Goal: Information Seeking & Learning: Learn about a topic

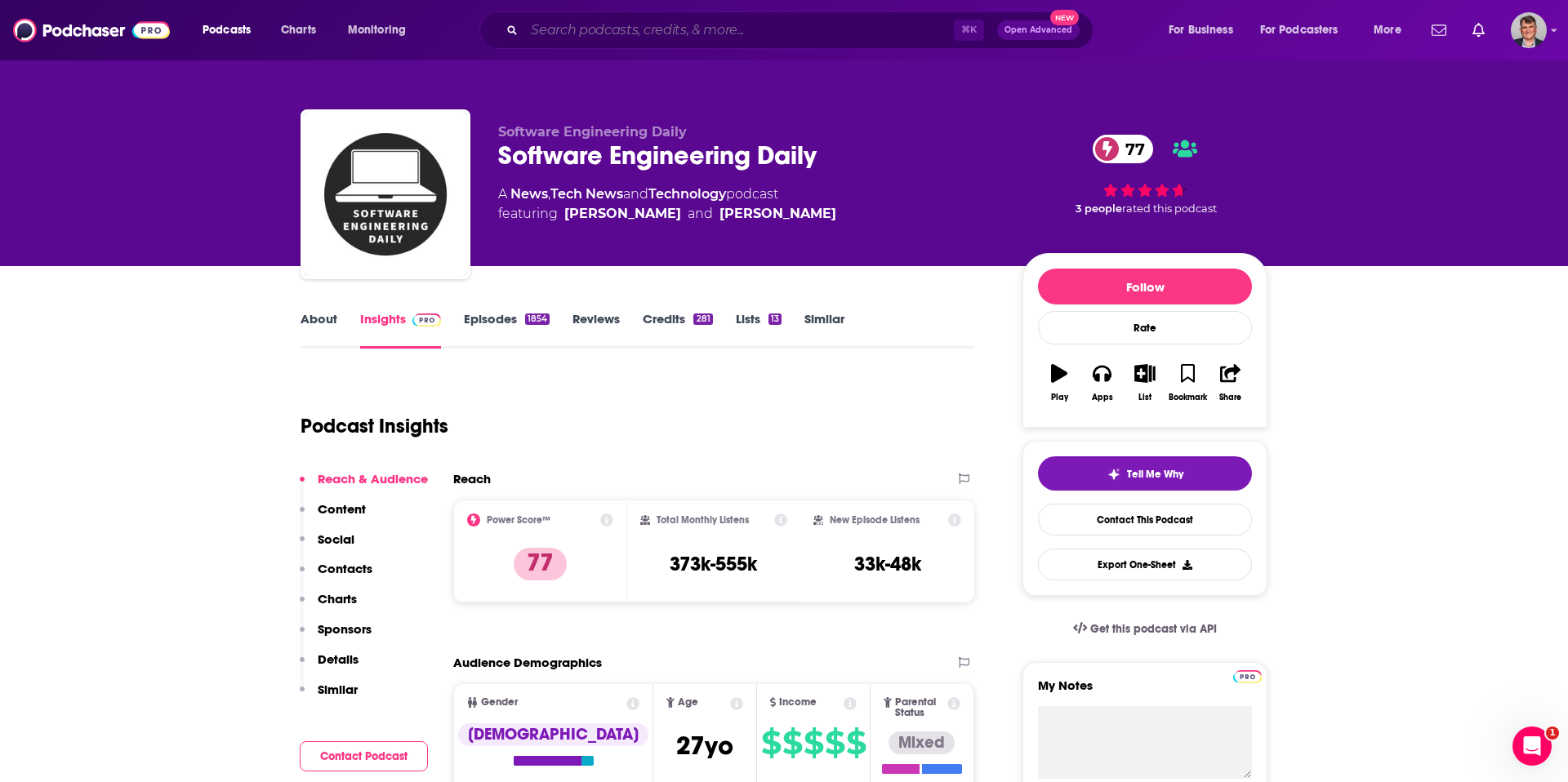
click at [595, 30] on input "Search podcasts, credits, & more..." at bounding box center [739, 30] width 429 height 26
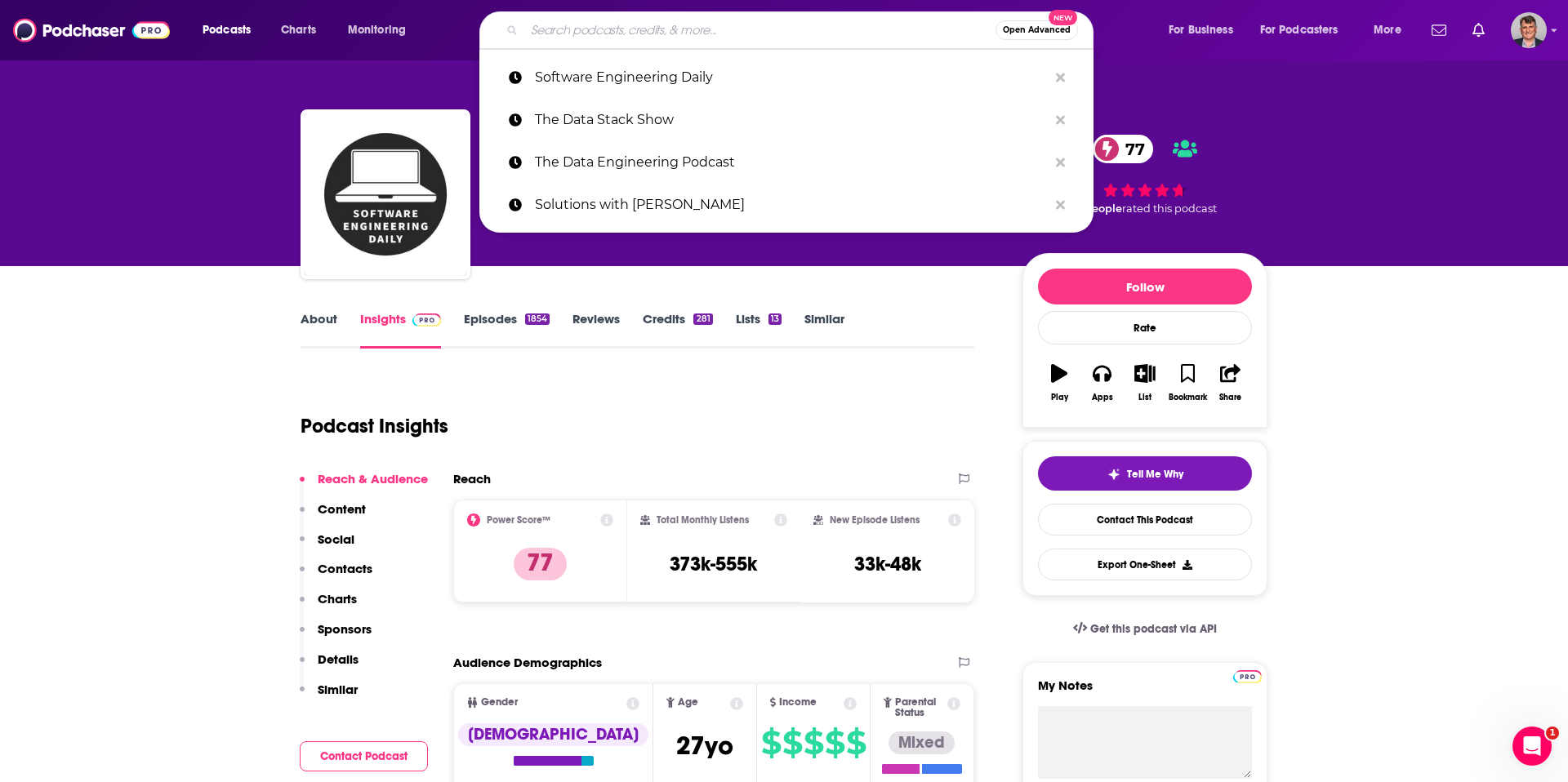
paste input "Only Malware in the Building"
type input "Only Malware in the Building"
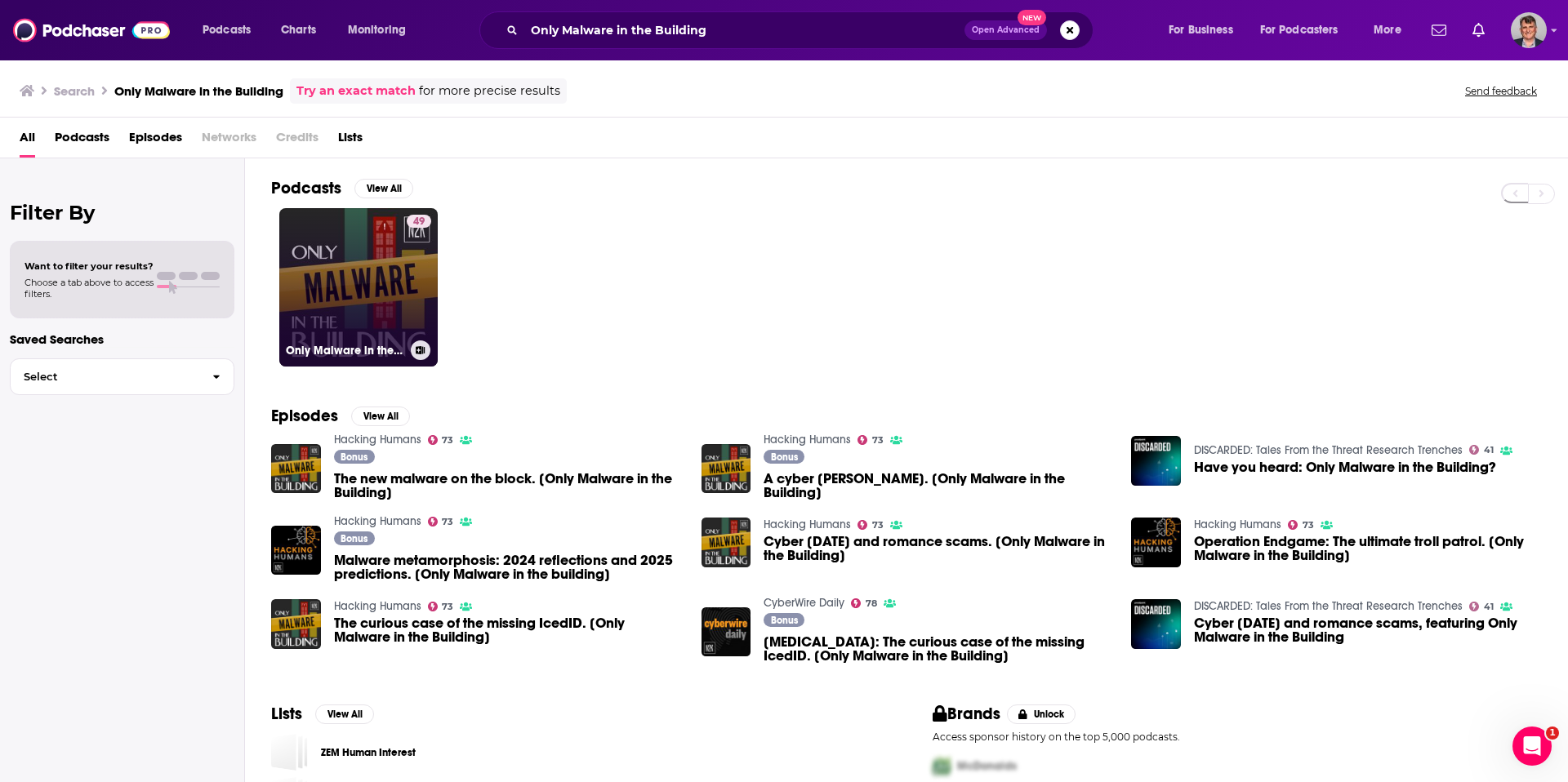
click at [438, 286] on link "49 Only Malware in the Building" at bounding box center [358, 287] width 159 height 159
